Goal: Information Seeking & Learning: Learn about a topic

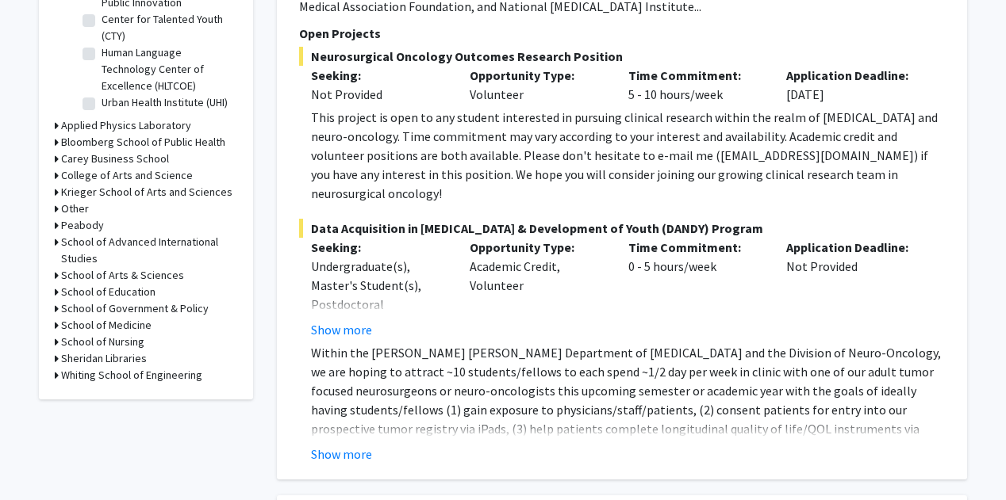
scroll to position [586, 0]
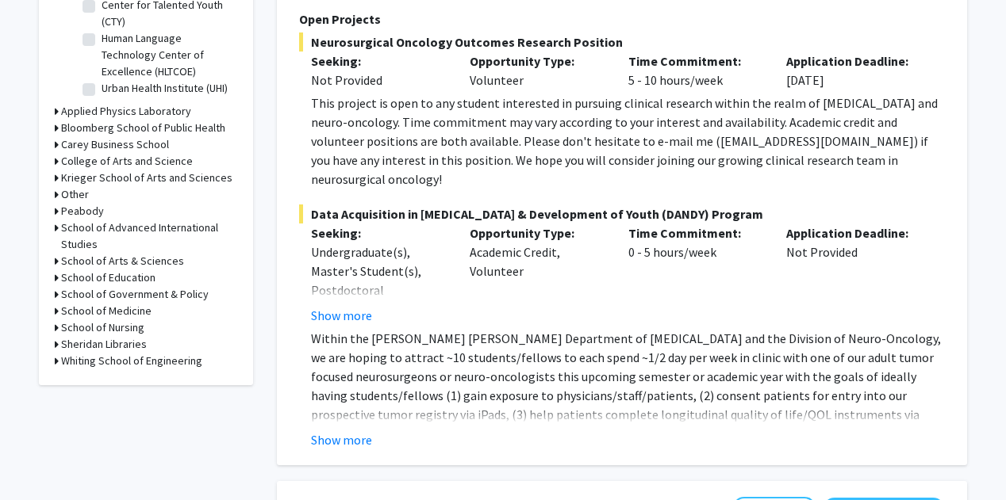
click at [132, 309] on h3 "School of Medicine" at bounding box center [106, 311] width 90 height 17
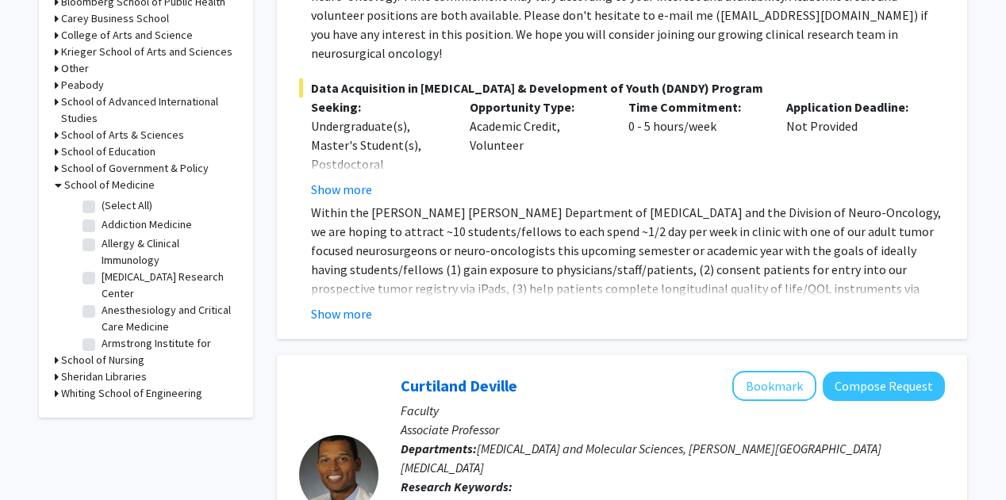
click at [132, 309] on label "Anesthesiology and Critical Care Medicine" at bounding box center [168, 318] width 132 height 33
click at [112, 309] on input "Anesthesiology and Critical Care Medicine" at bounding box center [107, 307] width 10 height 10
checkbox input "true"
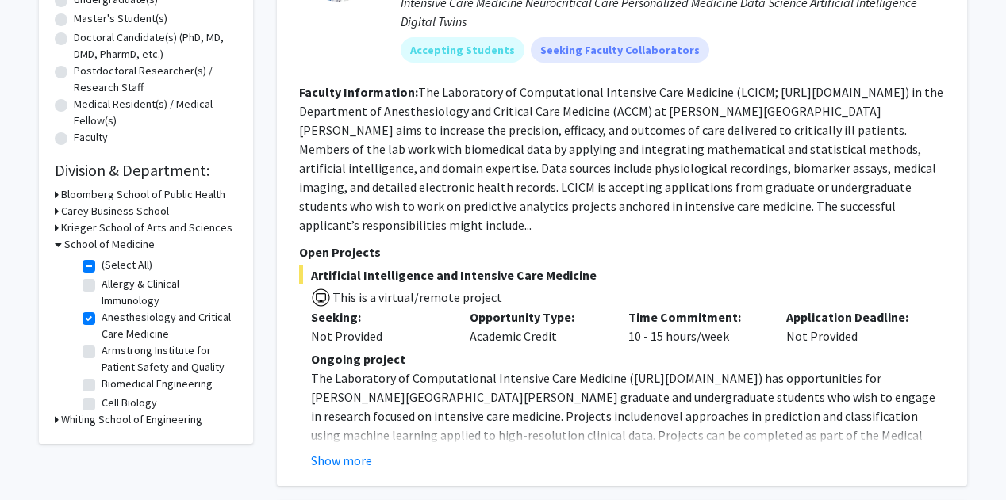
scroll to position [347, 0]
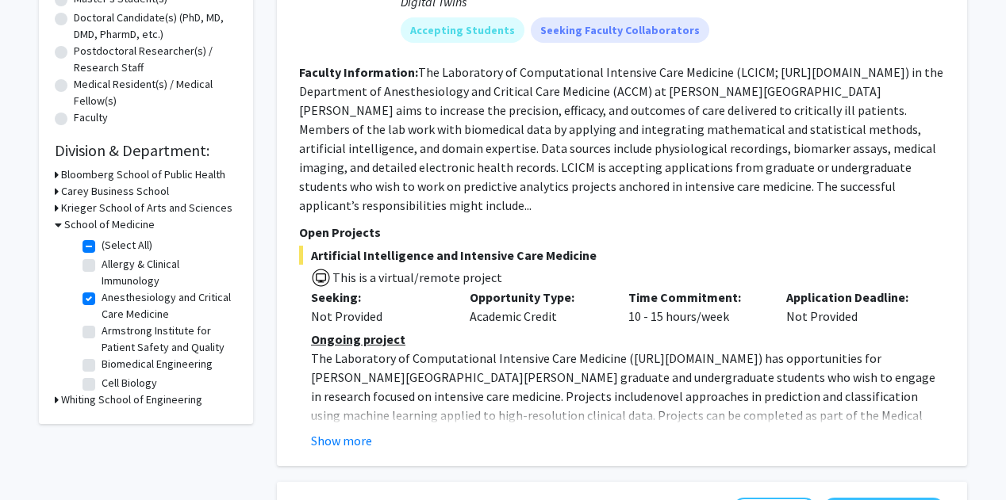
click at [102, 301] on label "Anesthesiology and Critical Care Medicine" at bounding box center [168, 305] width 132 height 33
click at [102, 300] on input "Anesthesiology and Critical Care Medicine" at bounding box center [107, 294] width 10 height 10
checkbox input "false"
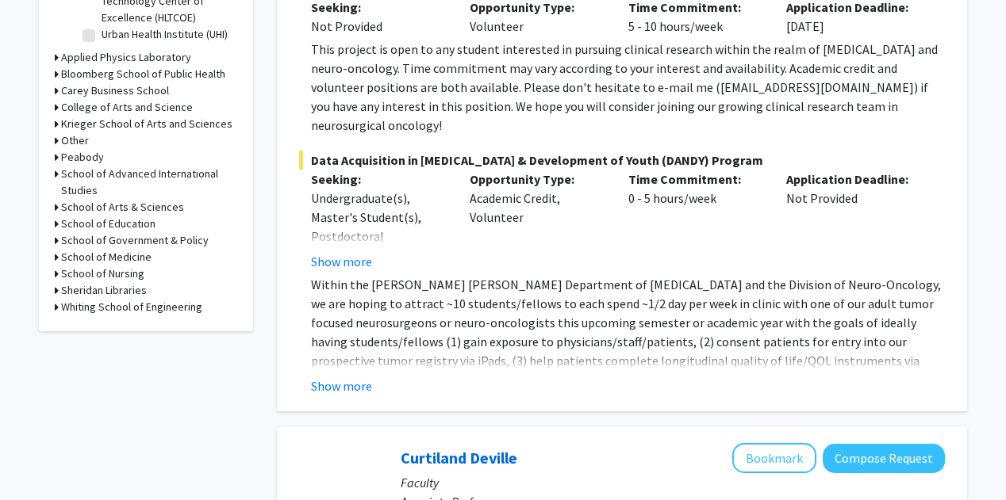
scroll to position [641, 0]
click at [128, 262] on h3 "School of Medicine" at bounding box center [106, 256] width 90 height 17
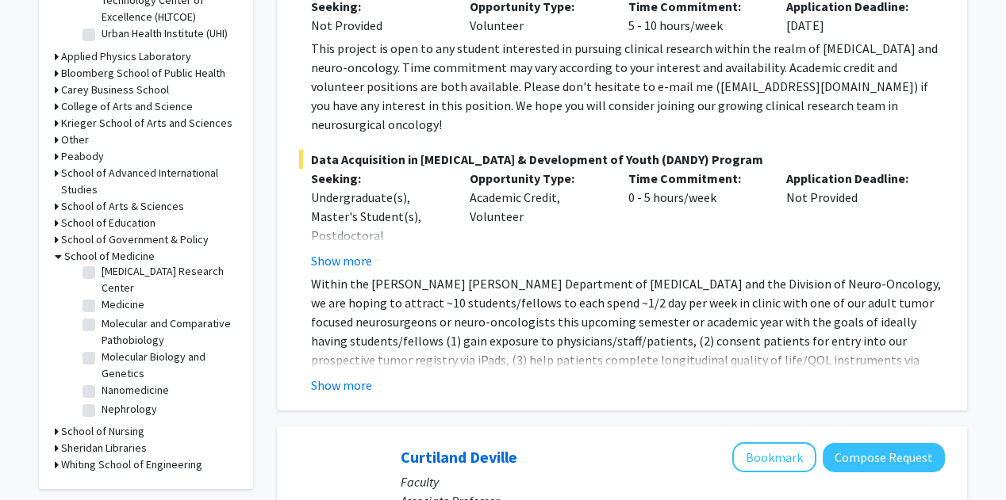
scroll to position [1418, 0]
click at [142, 264] on label "[PERSON_NAME][GEOGRAPHIC_DATA][PERSON_NAME]" at bounding box center [168, 239] width 132 height 50
click at [112, 224] on input "[PERSON_NAME][GEOGRAPHIC_DATA][PERSON_NAME]" at bounding box center [107, 219] width 10 height 10
checkbox input "true"
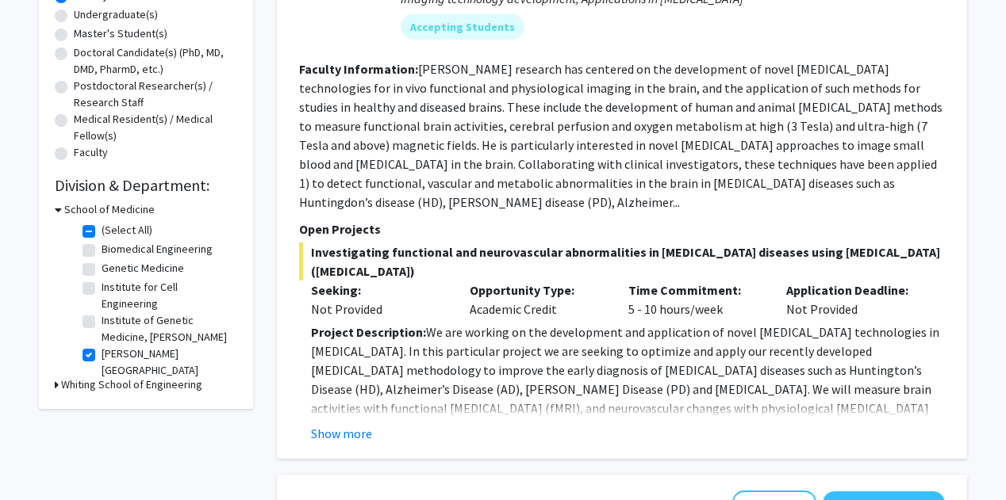
scroll to position [312, 0]
click at [127, 370] on label "[PERSON_NAME][GEOGRAPHIC_DATA][PERSON_NAME]" at bounding box center [168, 372] width 132 height 50
click at [112, 357] on input "[PERSON_NAME][GEOGRAPHIC_DATA][PERSON_NAME]" at bounding box center [107, 352] width 10 height 10
checkbox input "false"
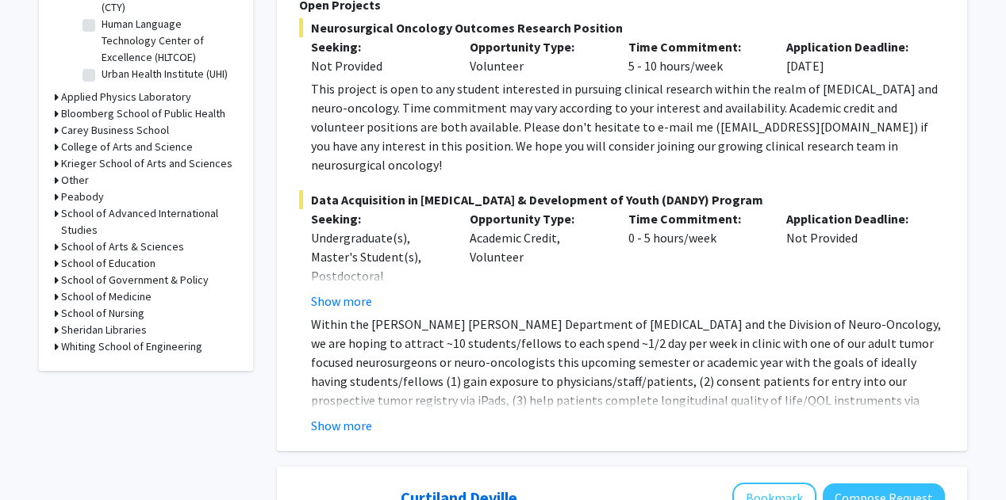
scroll to position [601, 0]
click at [138, 300] on h3 "School of Medicine" at bounding box center [106, 296] width 90 height 17
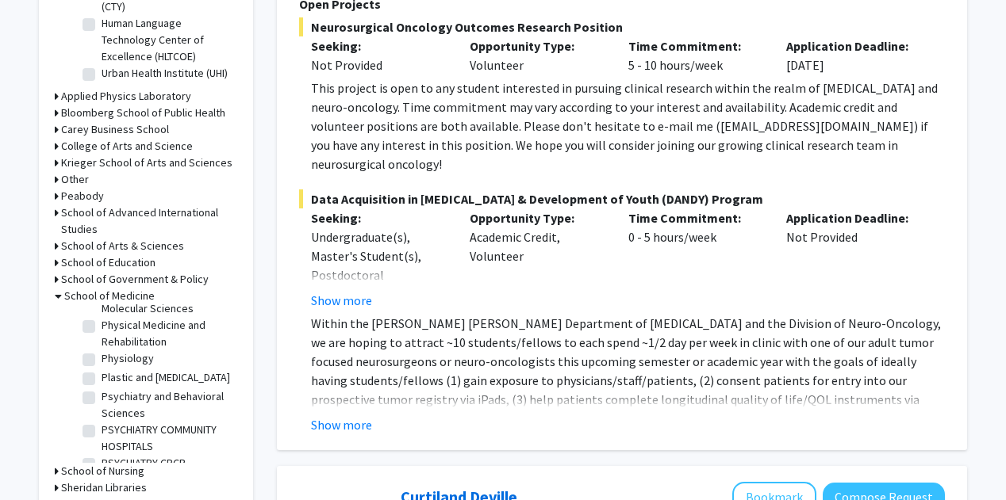
scroll to position [1968, 0]
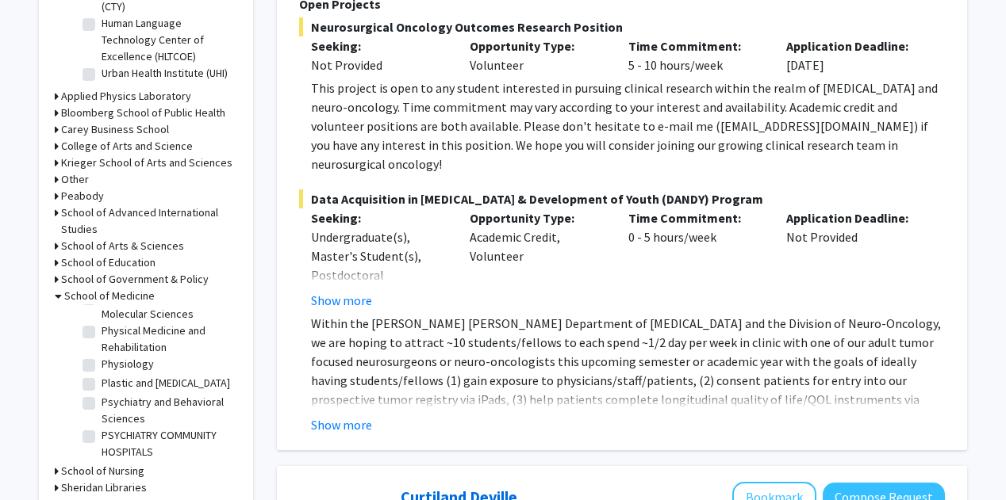
click at [121, 287] on label "Pediatrics" at bounding box center [126, 278] width 48 height 17
click at [112, 281] on input "Pediatrics" at bounding box center [107, 275] width 10 height 10
checkbox input "true"
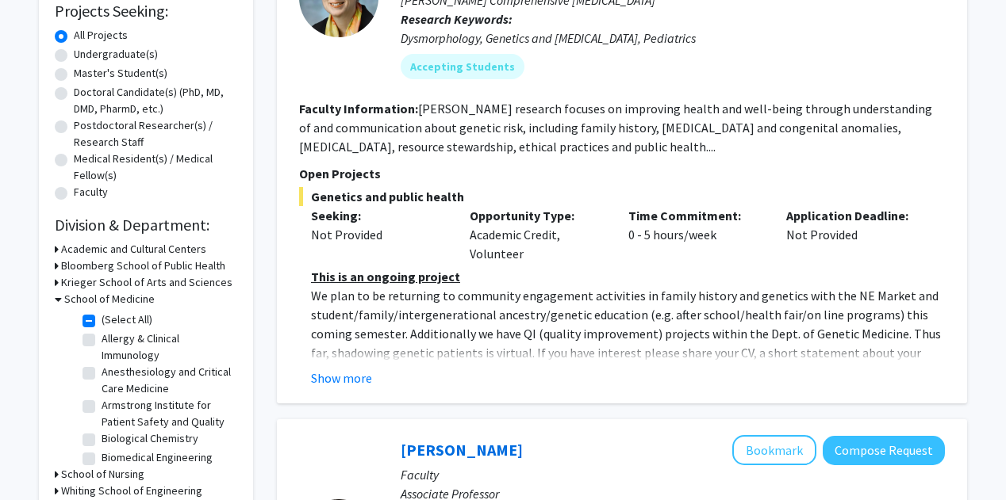
scroll to position [309, 0]
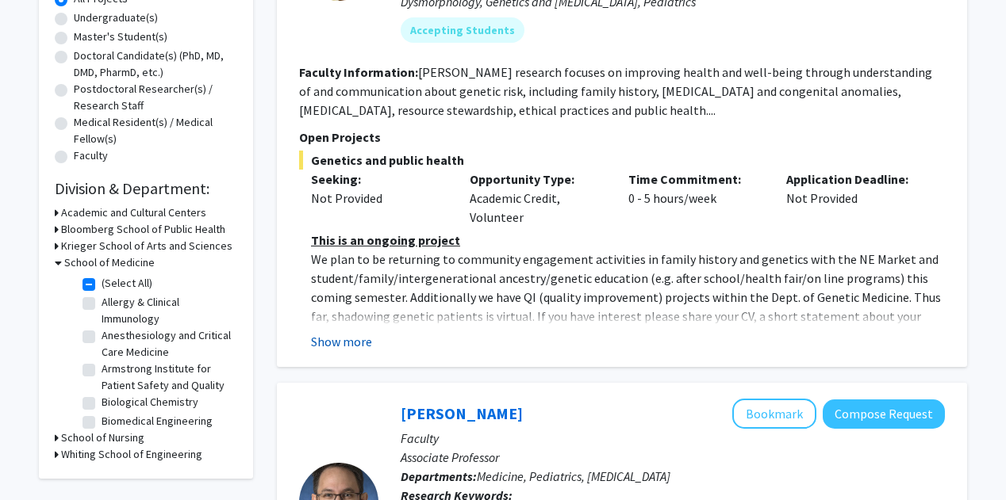
click at [353, 350] on button "Show more" at bounding box center [341, 341] width 61 height 19
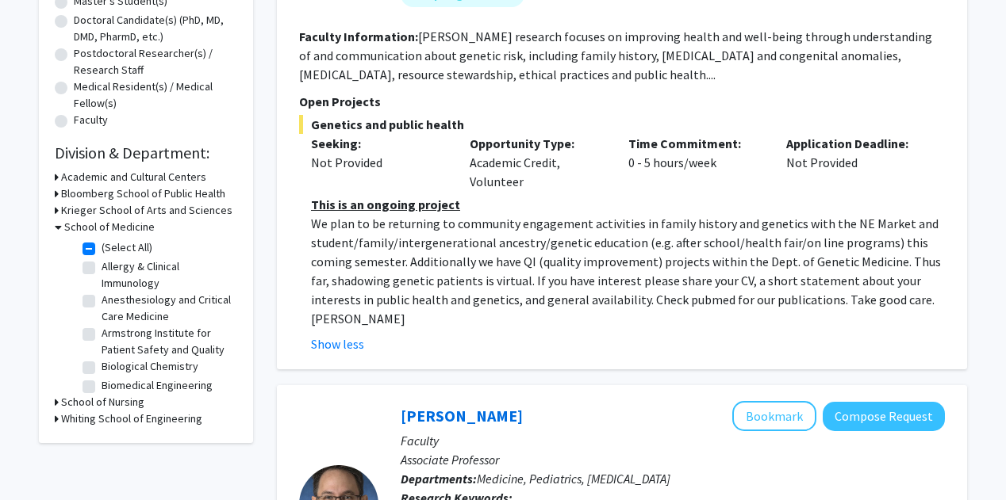
scroll to position [351, 0]
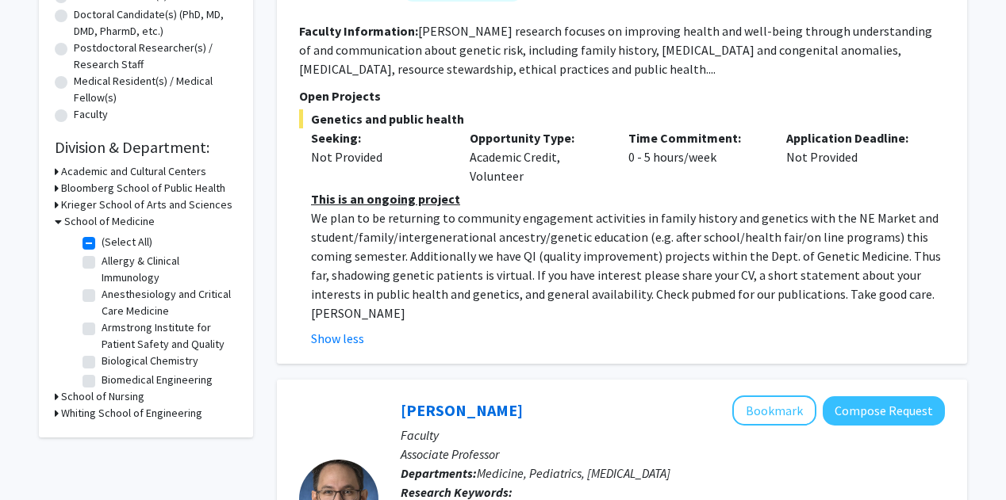
click at [146, 186] on h3 "Bloomberg School of Public Health" at bounding box center [143, 188] width 164 height 17
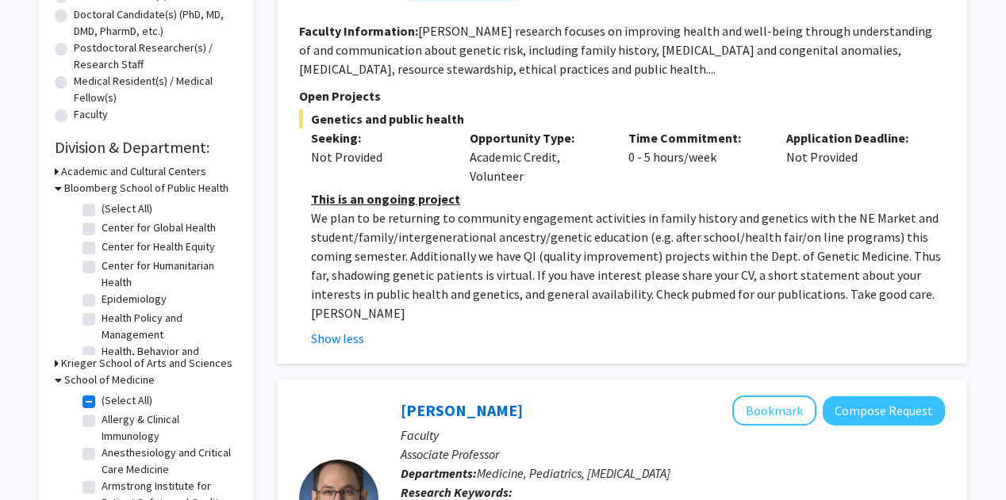
click at [102, 209] on label "(Select All)" at bounding box center [127, 209] width 51 height 17
click at [102, 209] on input "(Select All)" at bounding box center [107, 206] width 10 height 10
checkbox input "true"
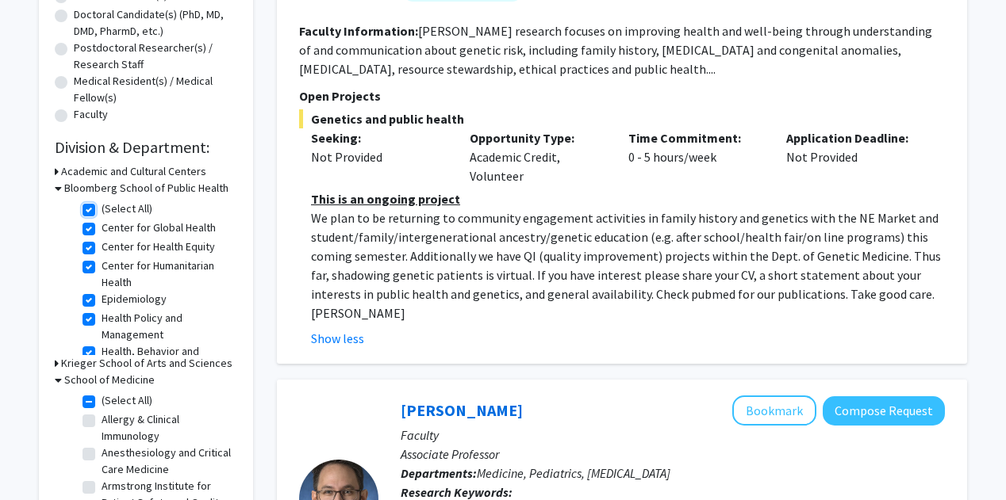
checkbox input "true"
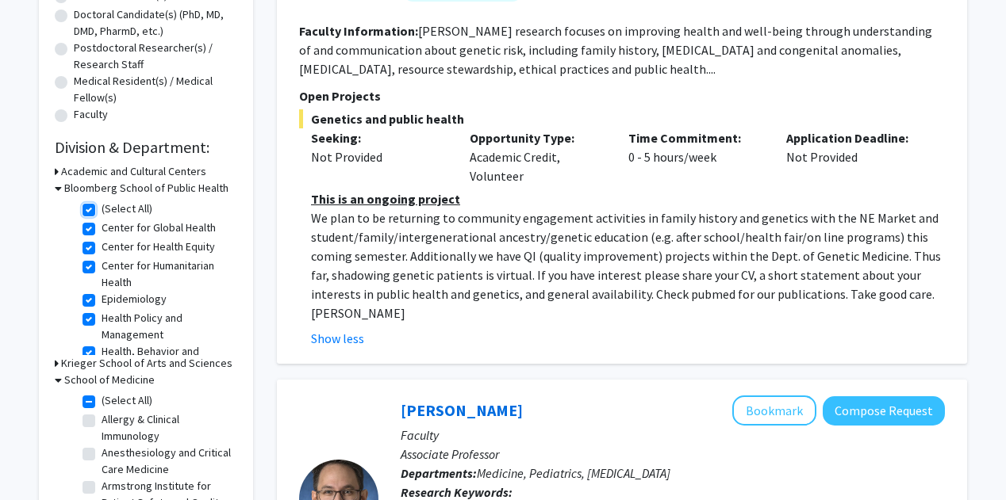
checkbox input "true"
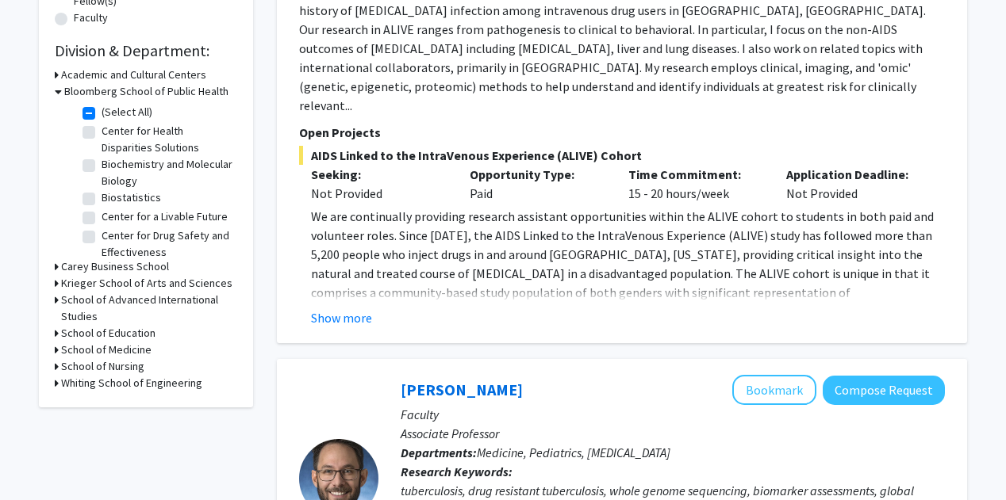
scroll to position [454, 0]
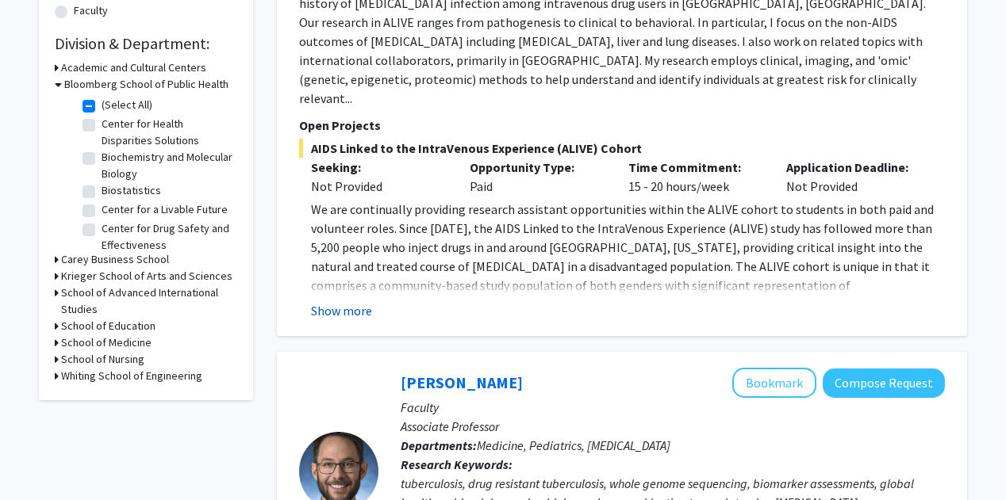
click at [350, 301] on button "Show more" at bounding box center [341, 310] width 61 height 19
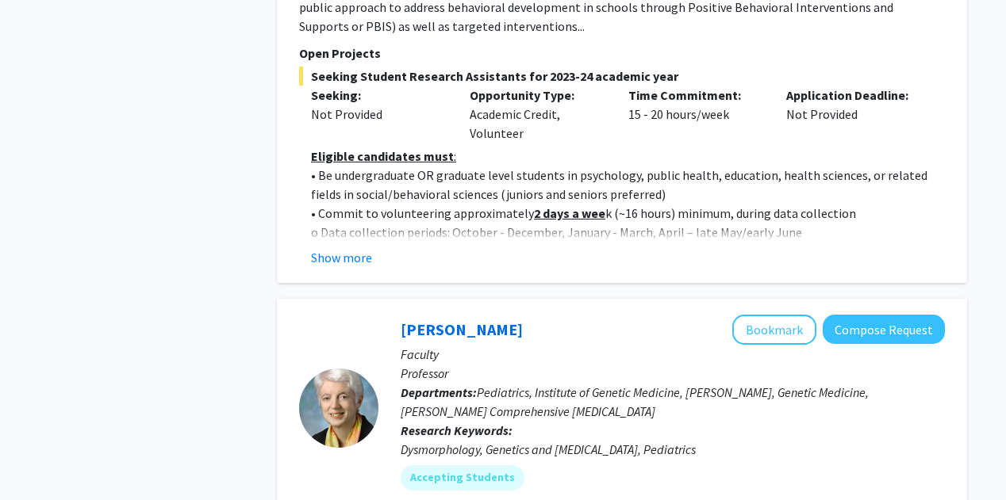
scroll to position [2214, 0]
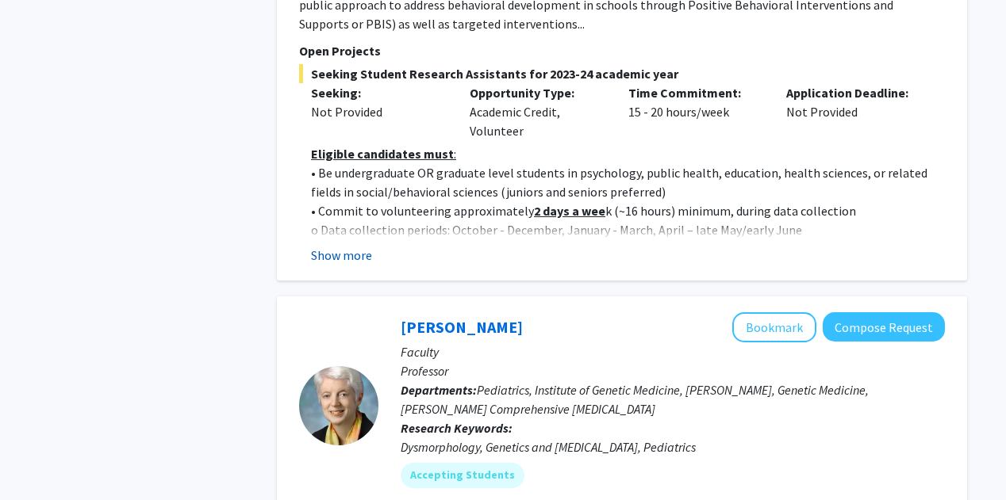
click at [343, 246] on button "Show more" at bounding box center [341, 255] width 61 height 19
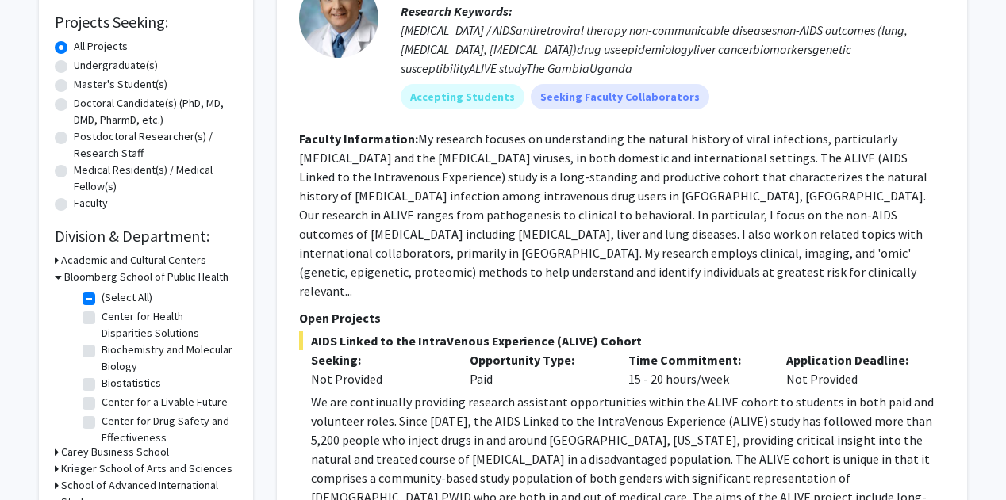
scroll to position [261, 0]
click at [102, 297] on label "(Select All)" at bounding box center [127, 298] width 51 height 17
click at [102, 297] on input "(Select All)" at bounding box center [107, 295] width 10 height 10
checkbox input "false"
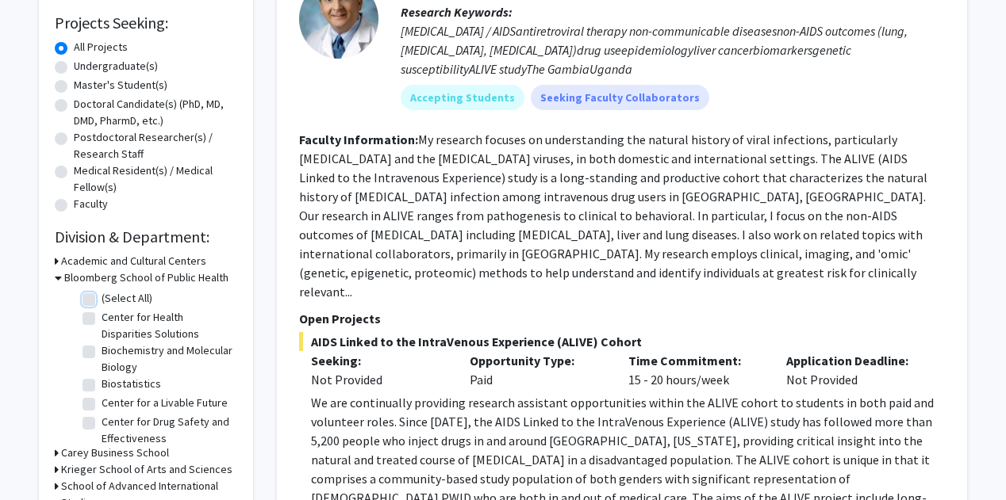
checkbox input "false"
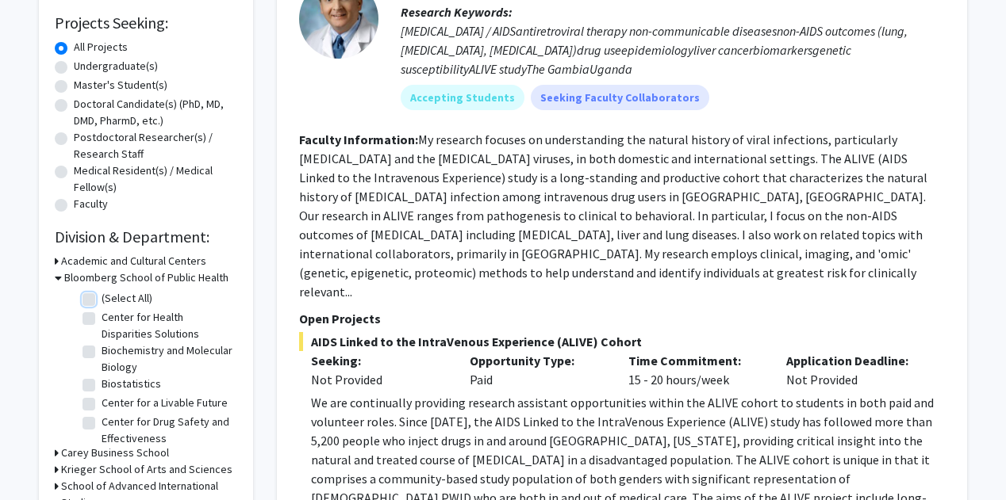
checkbox input "false"
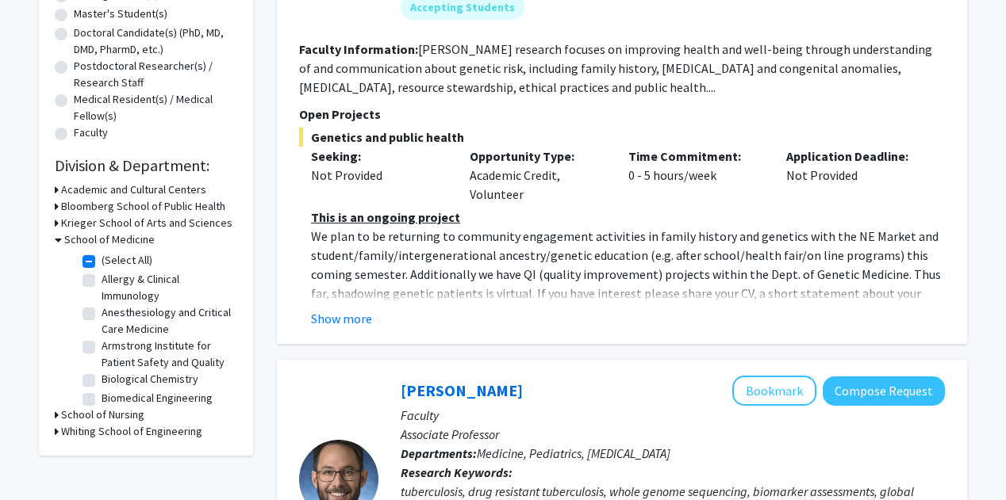
scroll to position [335, 0]
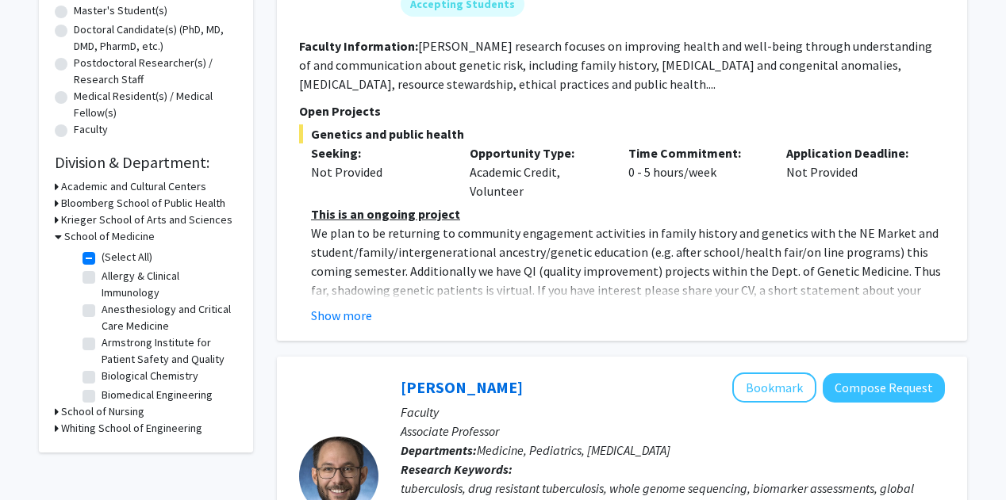
click at [144, 221] on h3 "Krieger School of Arts and Sciences" at bounding box center [146, 220] width 171 height 17
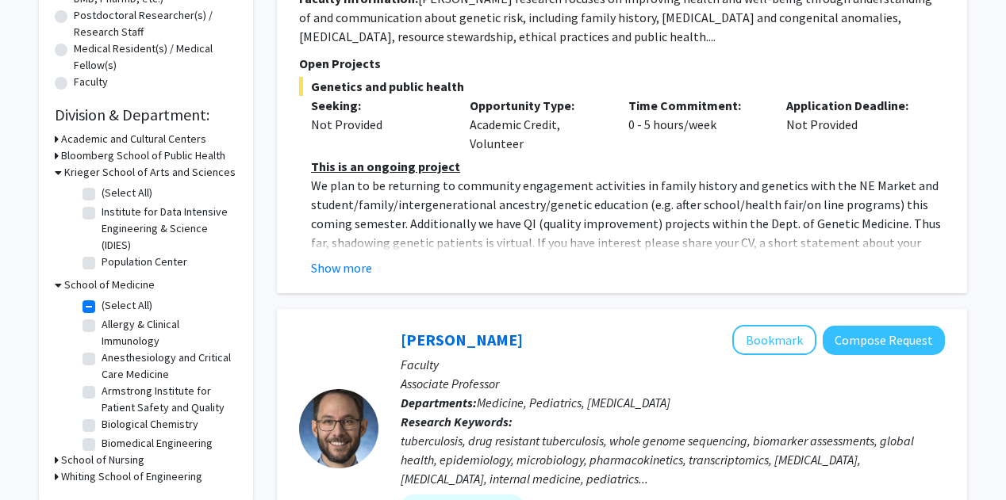
scroll to position [382, 0]
click at [102, 304] on label "(Select All)" at bounding box center [127, 306] width 51 height 17
click at [102, 304] on input "(Select All)" at bounding box center [107, 303] width 10 height 10
checkbox input "false"
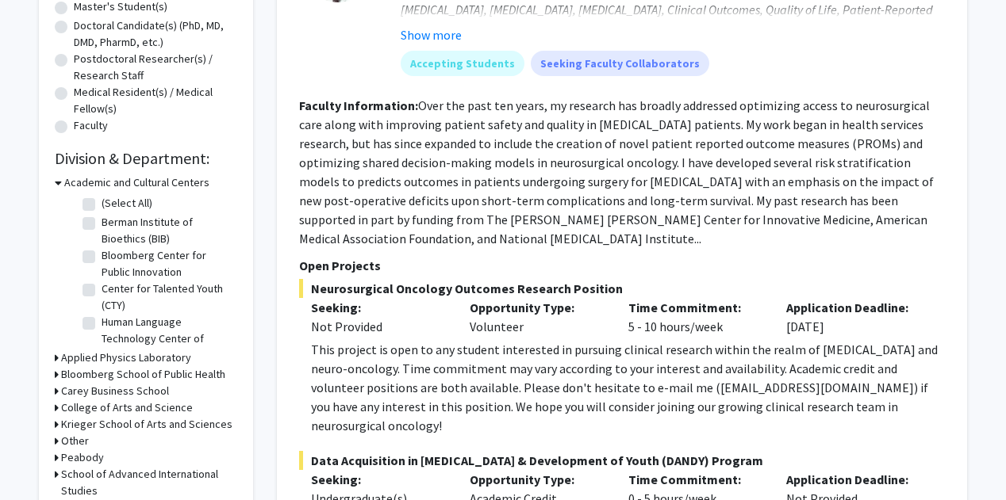
scroll to position [52, 0]
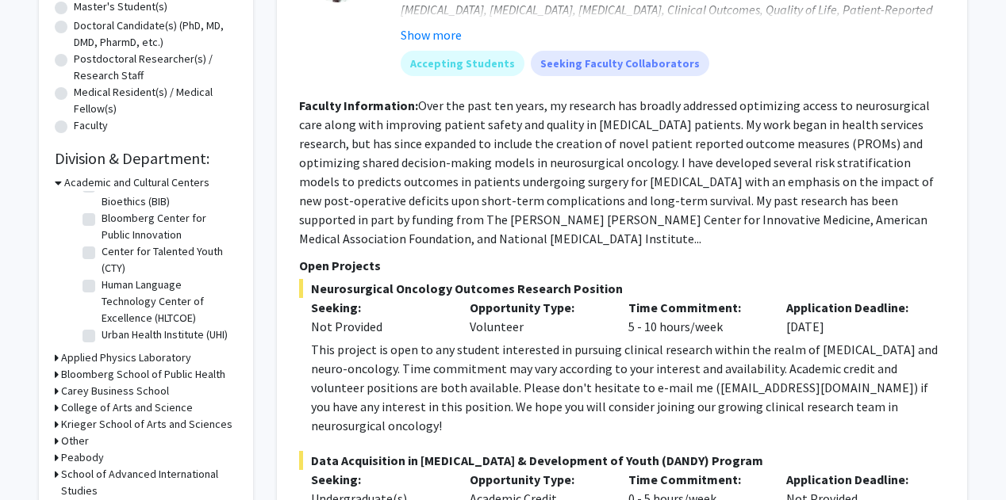
click at [121, 419] on h3 "Krieger School of Arts and Sciences" at bounding box center [146, 424] width 171 height 17
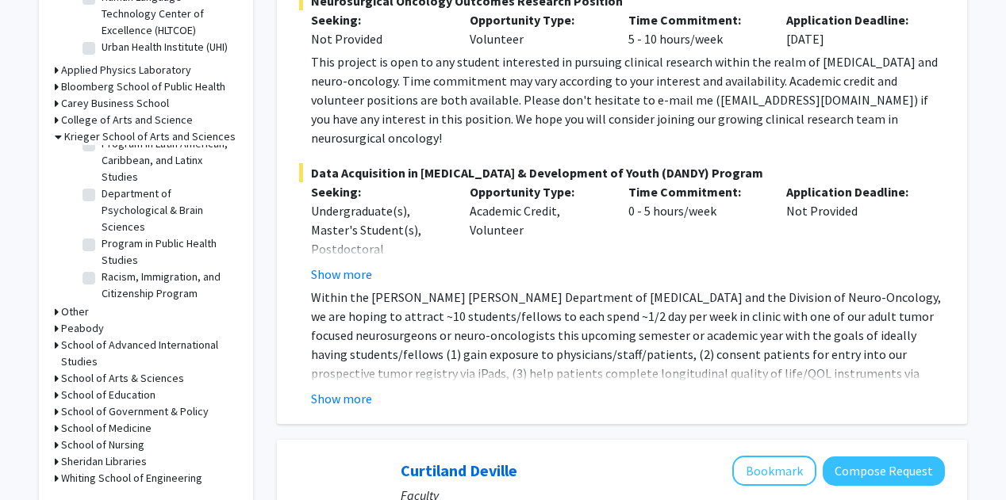
scroll to position [1399, 0]
click at [105, 216] on label "Department of Psychological & Brain Sciences" at bounding box center [168, 210] width 132 height 50
click at [105, 195] on input "Department of Psychological & Brain Sciences" at bounding box center [107, 190] width 10 height 10
checkbox input "true"
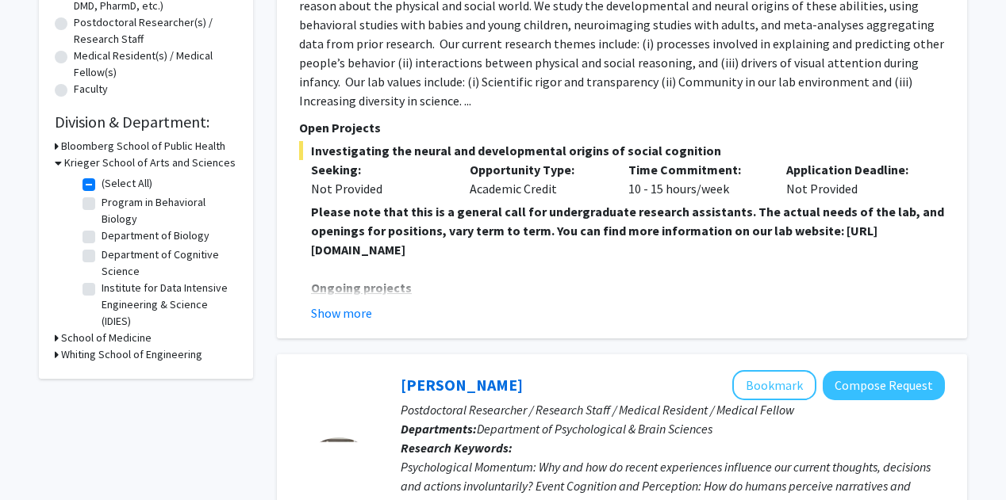
scroll to position [377, 0]
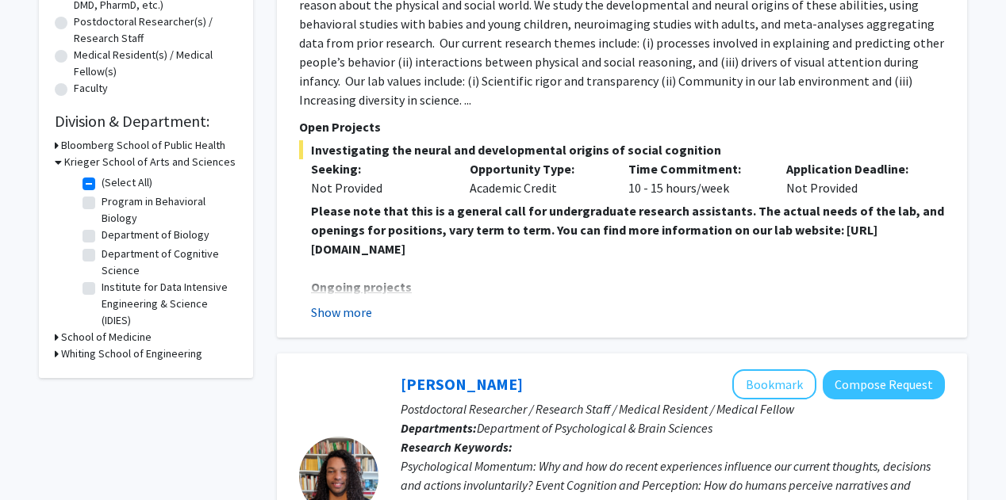
click at [347, 312] on button "Show more" at bounding box center [341, 312] width 61 height 19
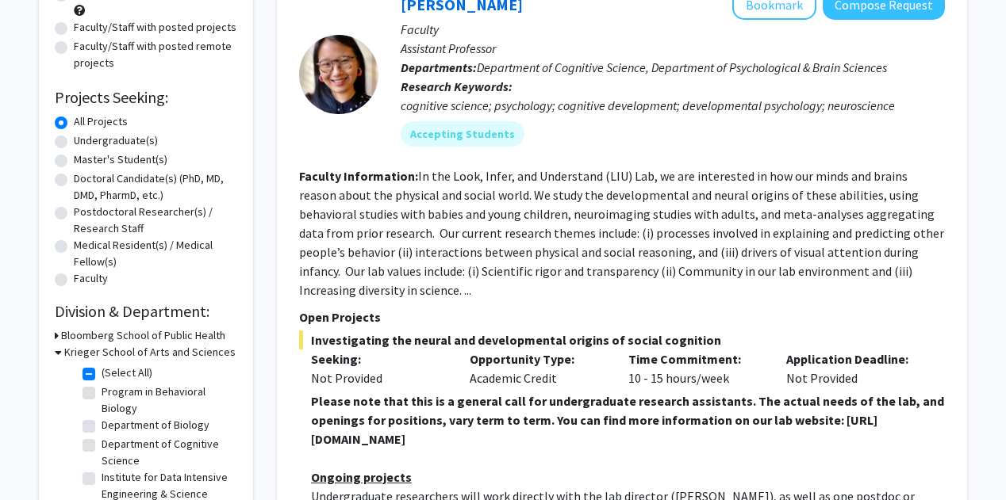
scroll to position [0, 0]
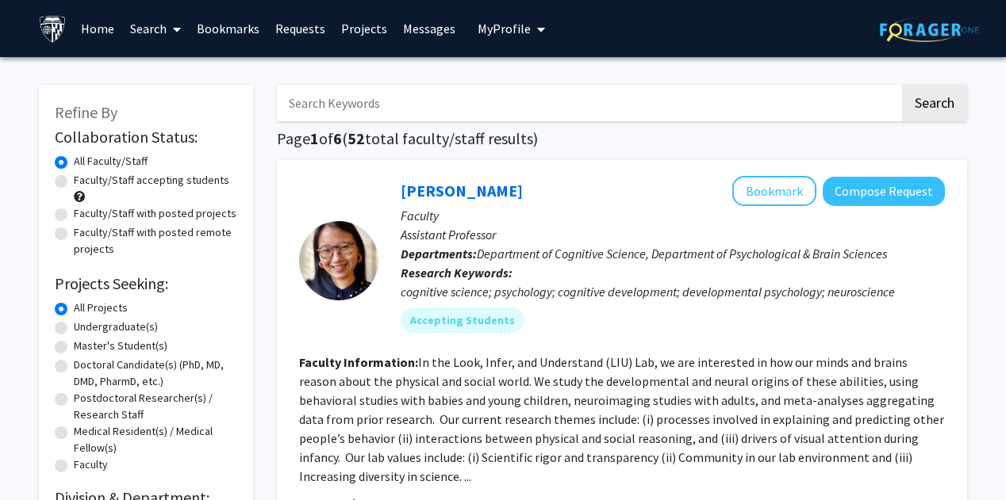
click at [74, 214] on label "Faculty/Staff with posted projects" at bounding box center [155, 213] width 163 height 17
click at [74, 214] on input "Faculty/Staff with posted projects" at bounding box center [79, 210] width 10 height 10
radio input "true"
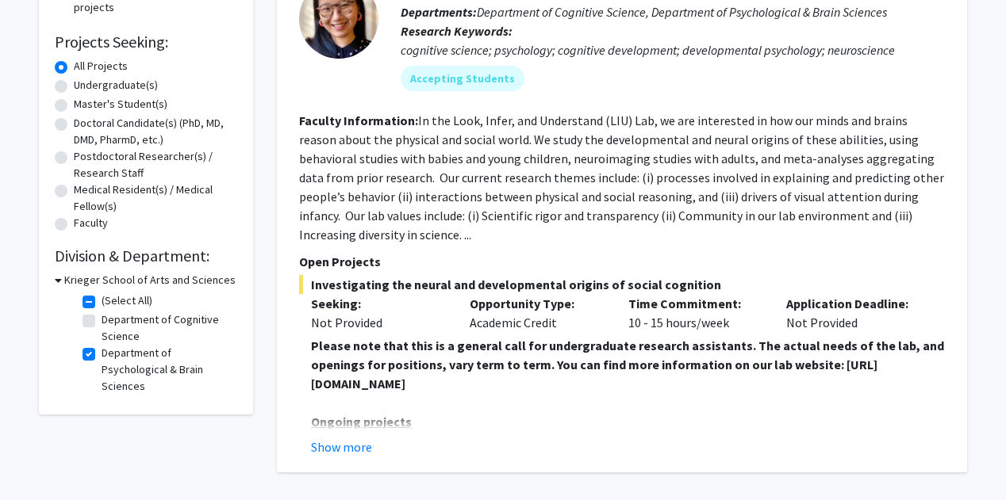
scroll to position [243, 0]
click at [102, 356] on label "Department of Psychological & Brain Sciences" at bounding box center [168, 369] width 132 height 50
click at [102, 355] on input "Department of Psychological & Brain Sciences" at bounding box center [107, 349] width 10 height 10
checkbox input "false"
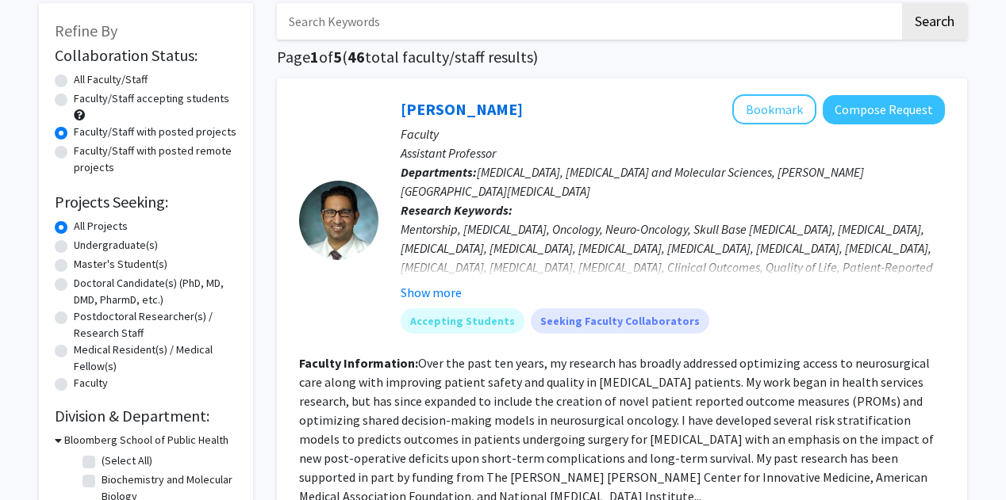
scroll to position [369, 0]
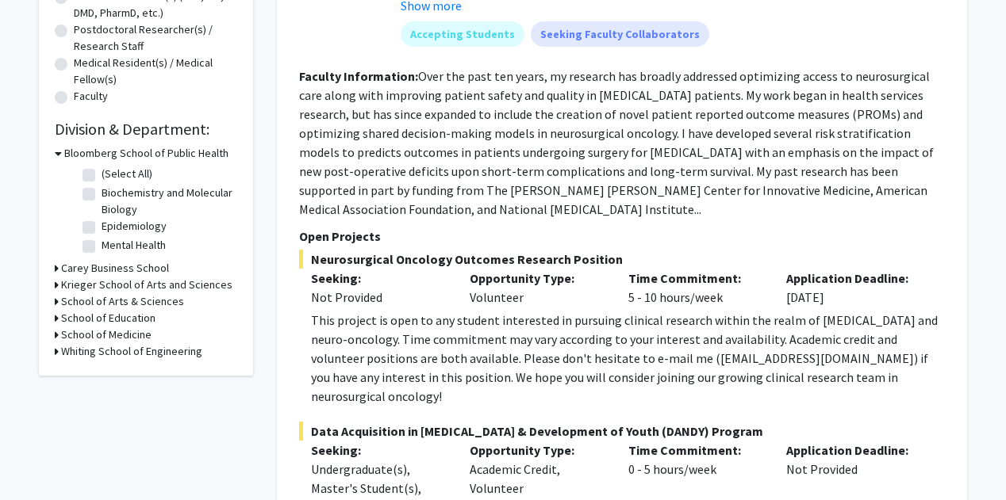
click at [126, 249] on label "Mental Health" at bounding box center [134, 245] width 64 height 17
click at [112, 247] on input "Mental Health" at bounding box center [107, 242] width 10 height 10
checkbox input "true"
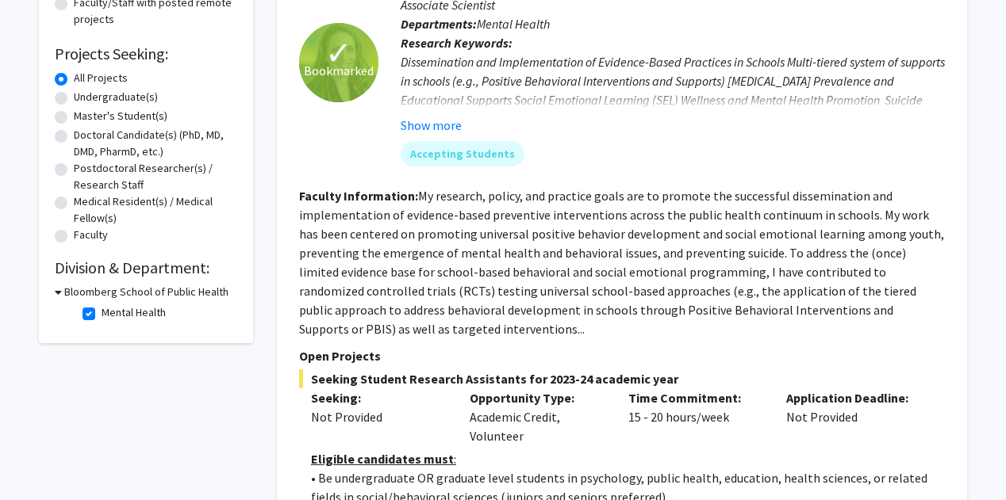
scroll to position [231, 0]
click at [102, 314] on label "Mental Health" at bounding box center [134, 312] width 64 height 17
click at [102, 314] on input "Mental Health" at bounding box center [107, 309] width 10 height 10
checkbox input "false"
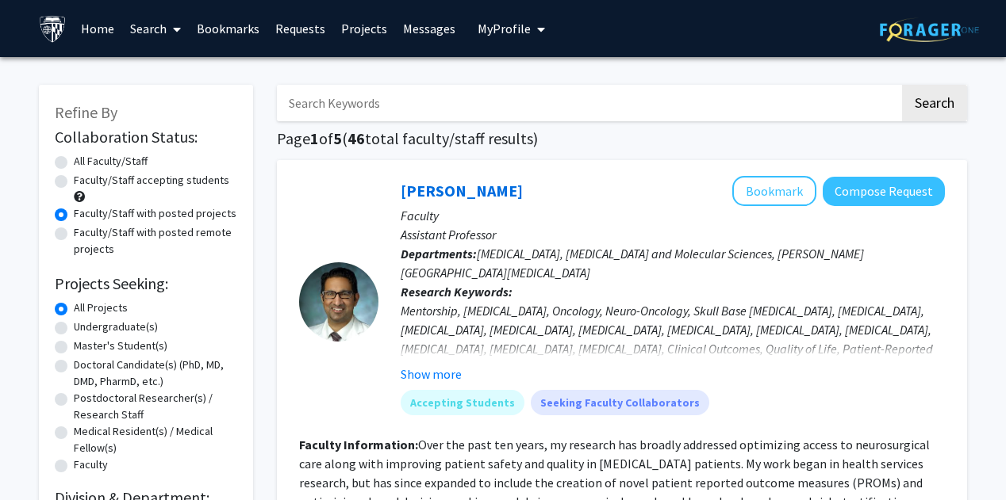
scroll to position [44, 0]
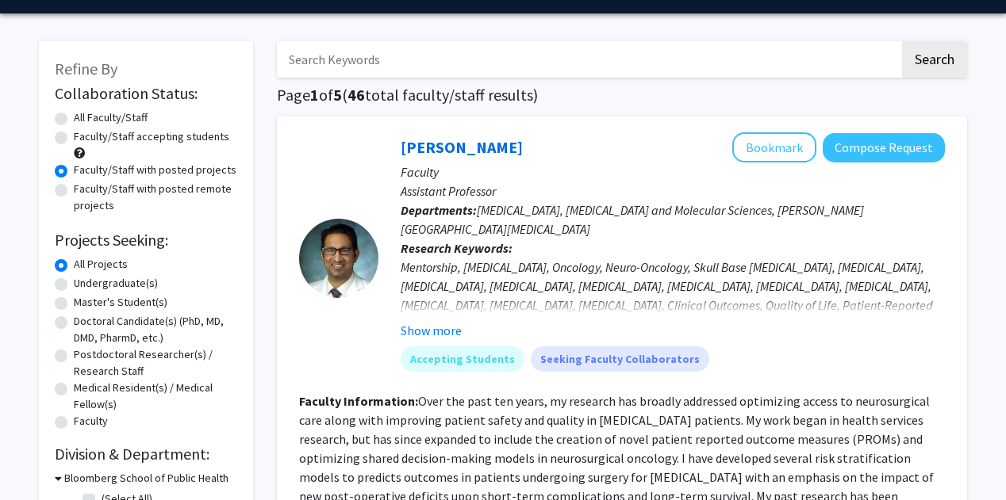
click at [114, 285] on label "Undergraduate(s)" at bounding box center [116, 283] width 84 height 17
click at [84, 285] on input "Undergraduate(s)" at bounding box center [79, 280] width 10 height 10
radio input "true"
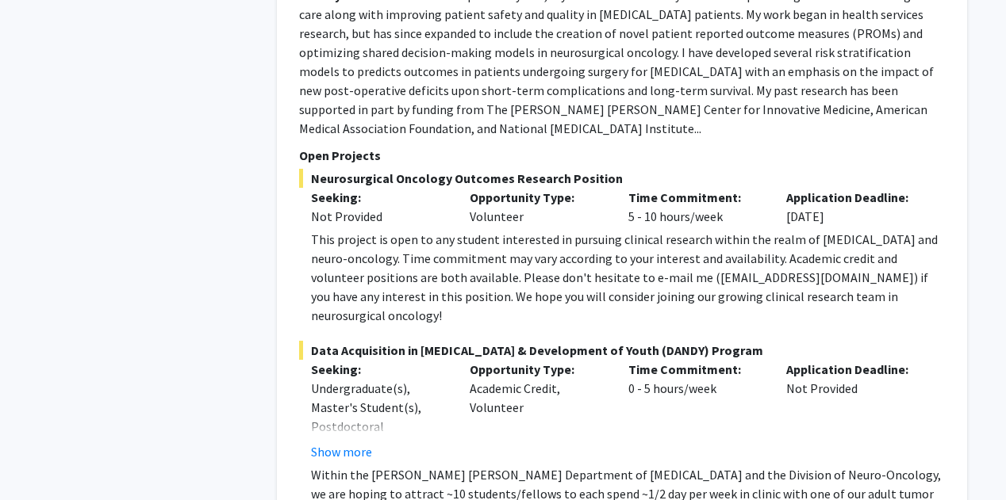
scroll to position [3868, 0]
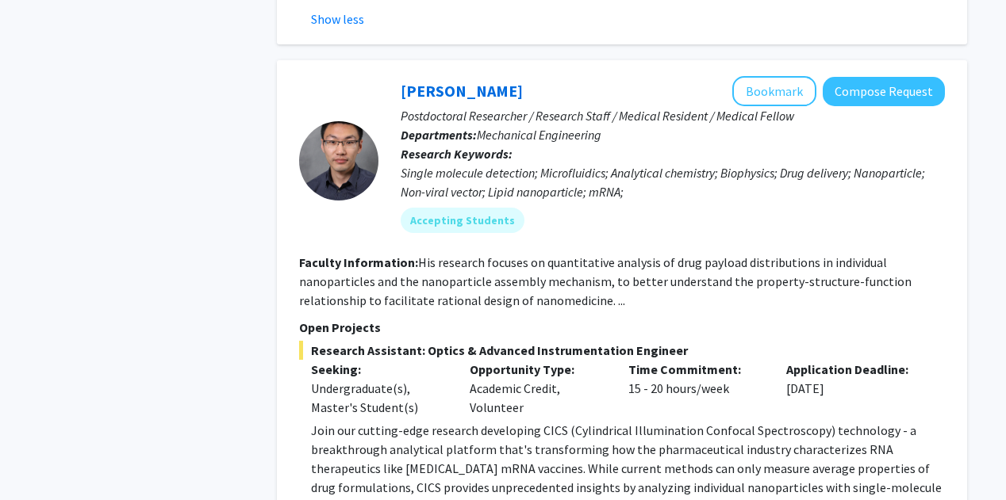
scroll to position [4616, 0]
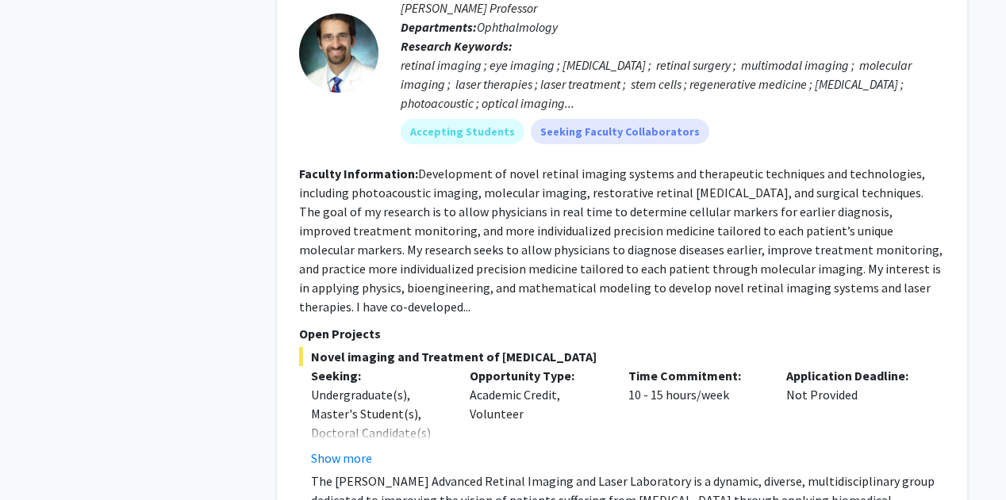
scroll to position [6222, 0]
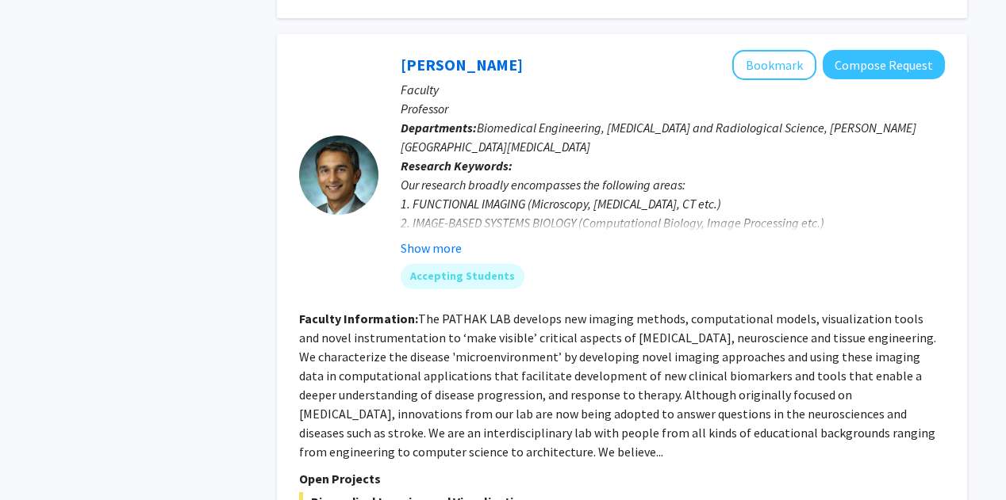
scroll to position [7814, 0]
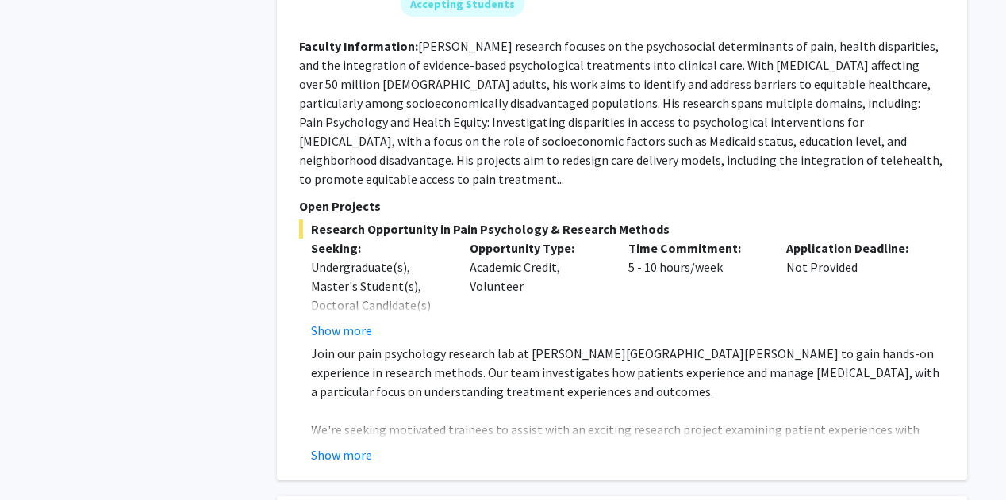
scroll to position [2122, 0]
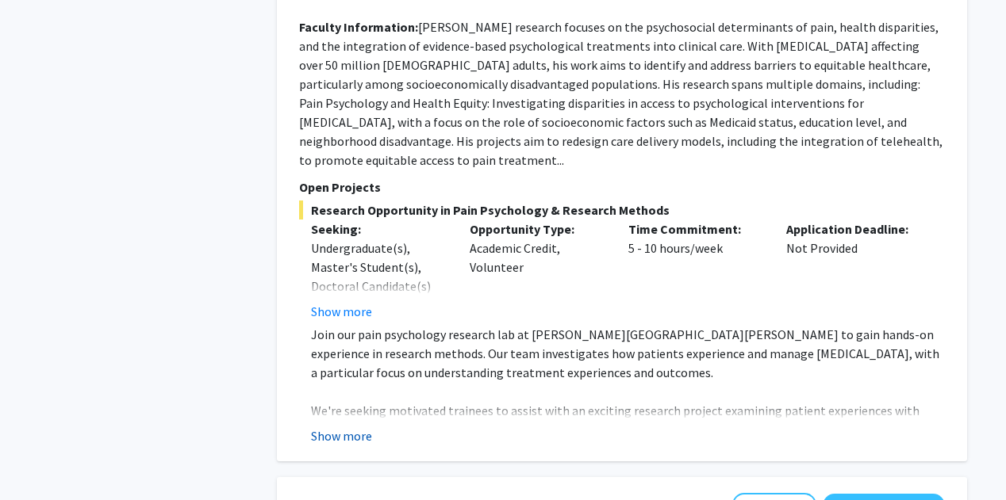
click at [351, 427] on button "Show more" at bounding box center [341, 436] width 61 height 19
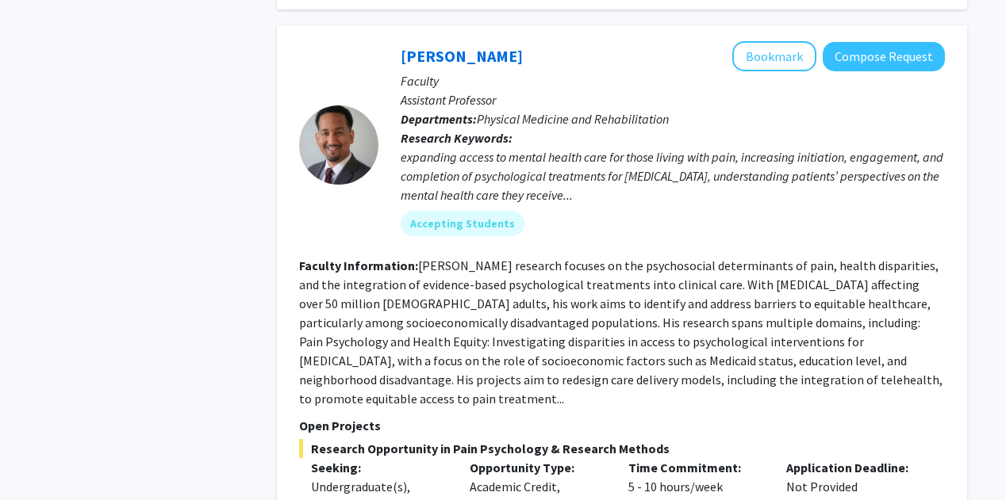
scroll to position [1858, 0]
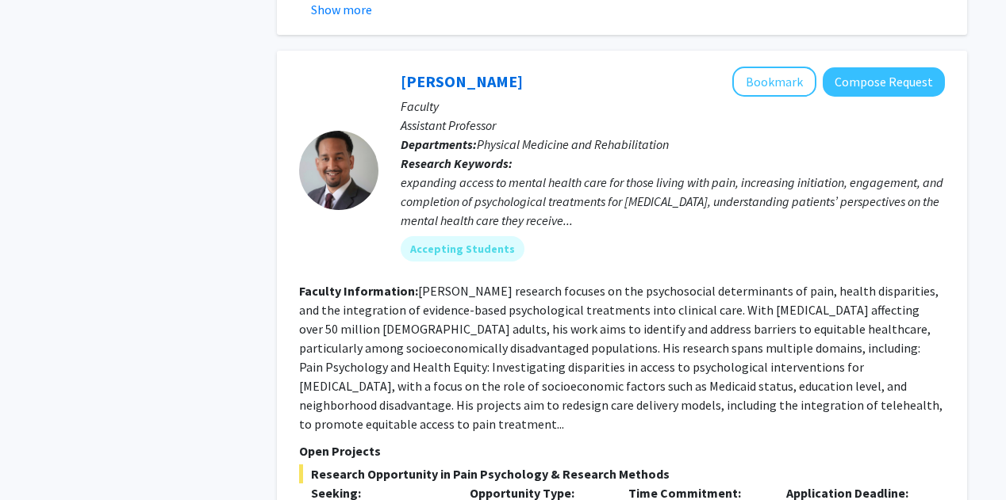
click at [240, 348] on div "Refine By Collaboration Status: Collaboration Status All Faculty/Staff Collabor…" at bounding box center [146, 180] width 238 height 3938
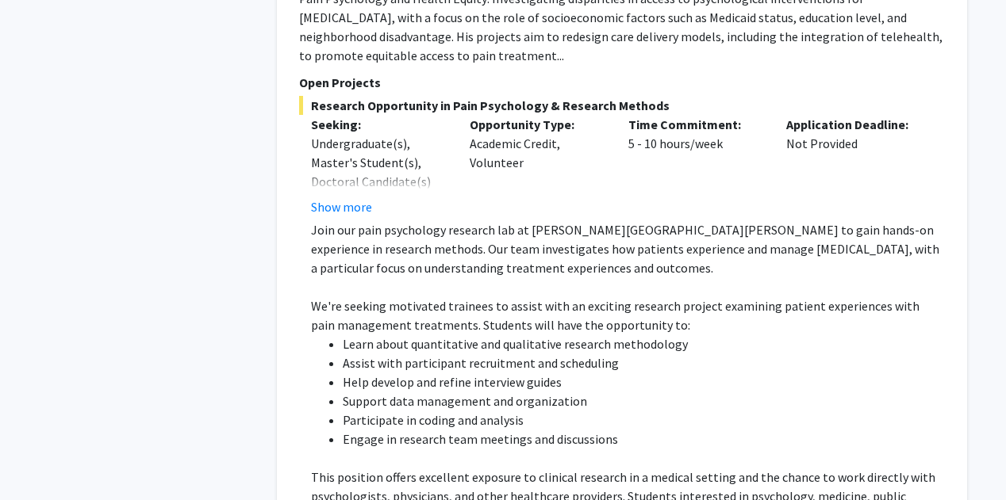
scroll to position [2225, 0]
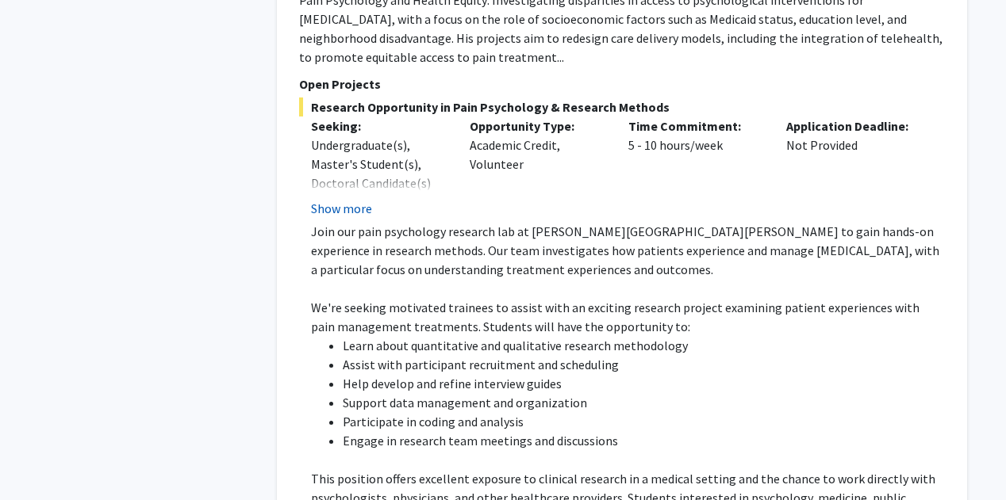
click at [355, 199] on button "Show more" at bounding box center [341, 208] width 61 height 19
